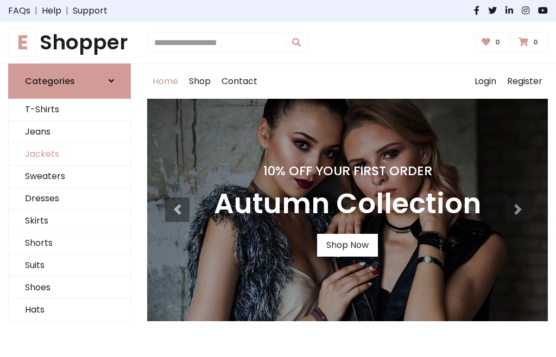
click at [70, 154] on link "Jackets" at bounding box center [70, 154] width 122 height 22
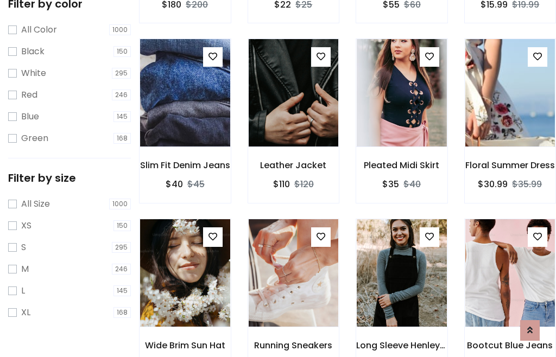
scroll to position [100, 0]
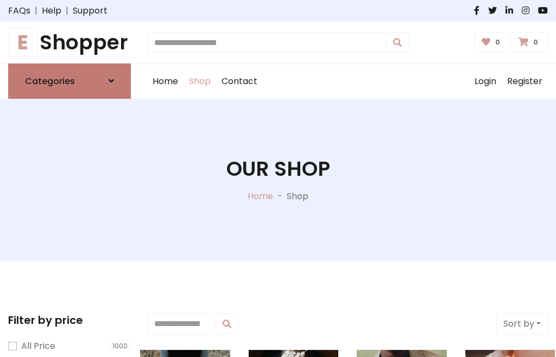
click at [70, 81] on h6 "Categories" at bounding box center [50, 81] width 50 height 10
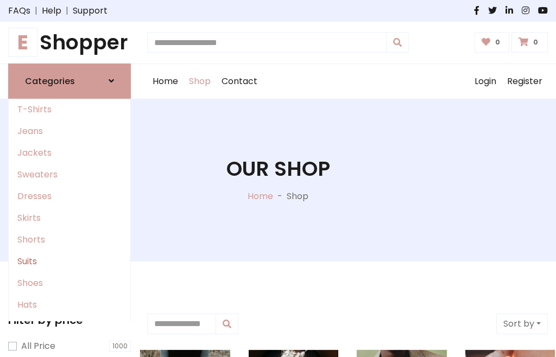
click at [70, 261] on link "Suits" at bounding box center [70, 262] width 122 height 22
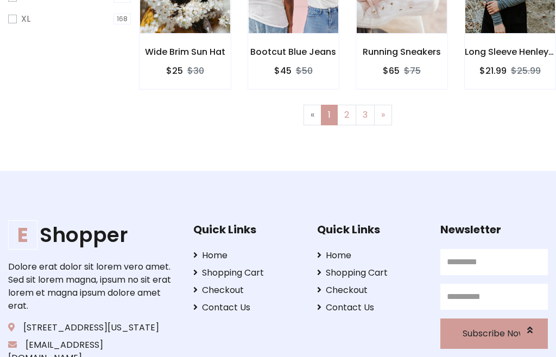
scroll to position [55, 0]
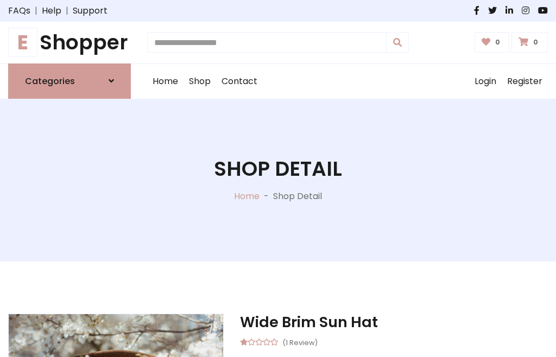
scroll to position [309, 0]
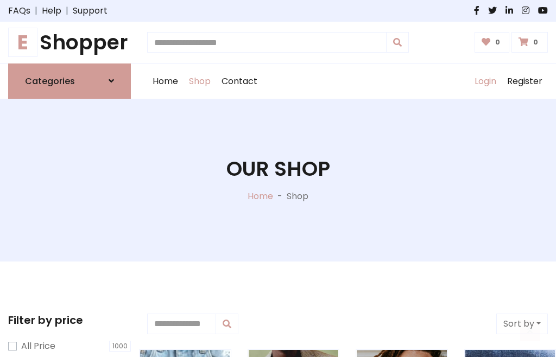
click at [485, 81] on link "Login" at bounding box center [485, 81] width 33 height 35
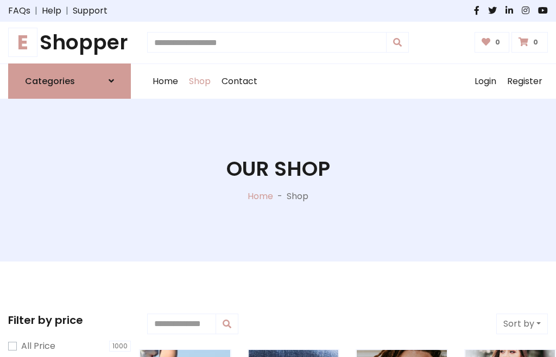
scroll to position [55, 0]
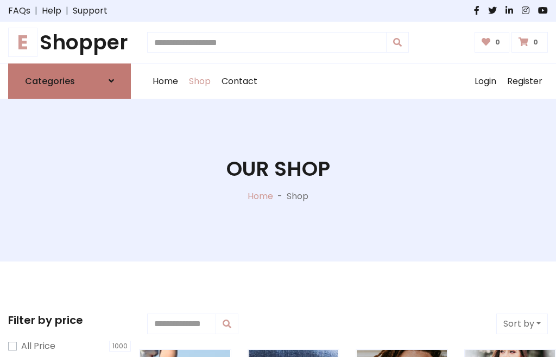
click at [111, 81] on icon at bounding box center [111, 81] width 5 height 9
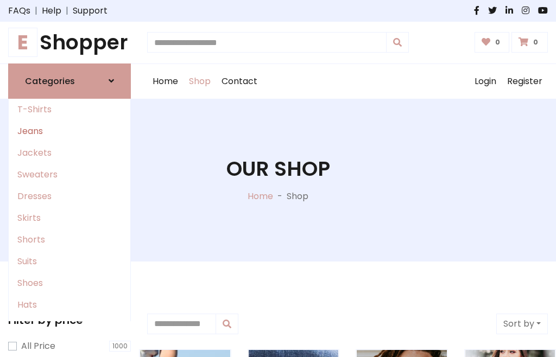
click at [70, 131] on link "Jeans" at bounding box center [70, 132] width 122 height 22
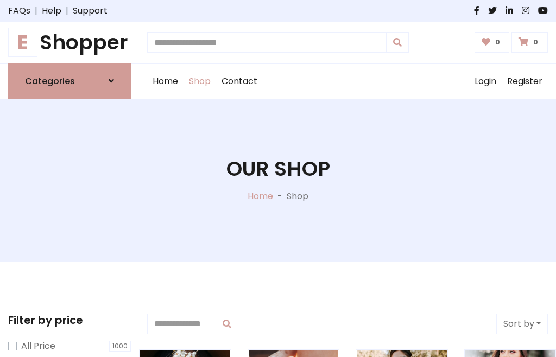
scroll to position [55, 0]
